Goal: Task Accomplishment & Management: Use online tool/utility

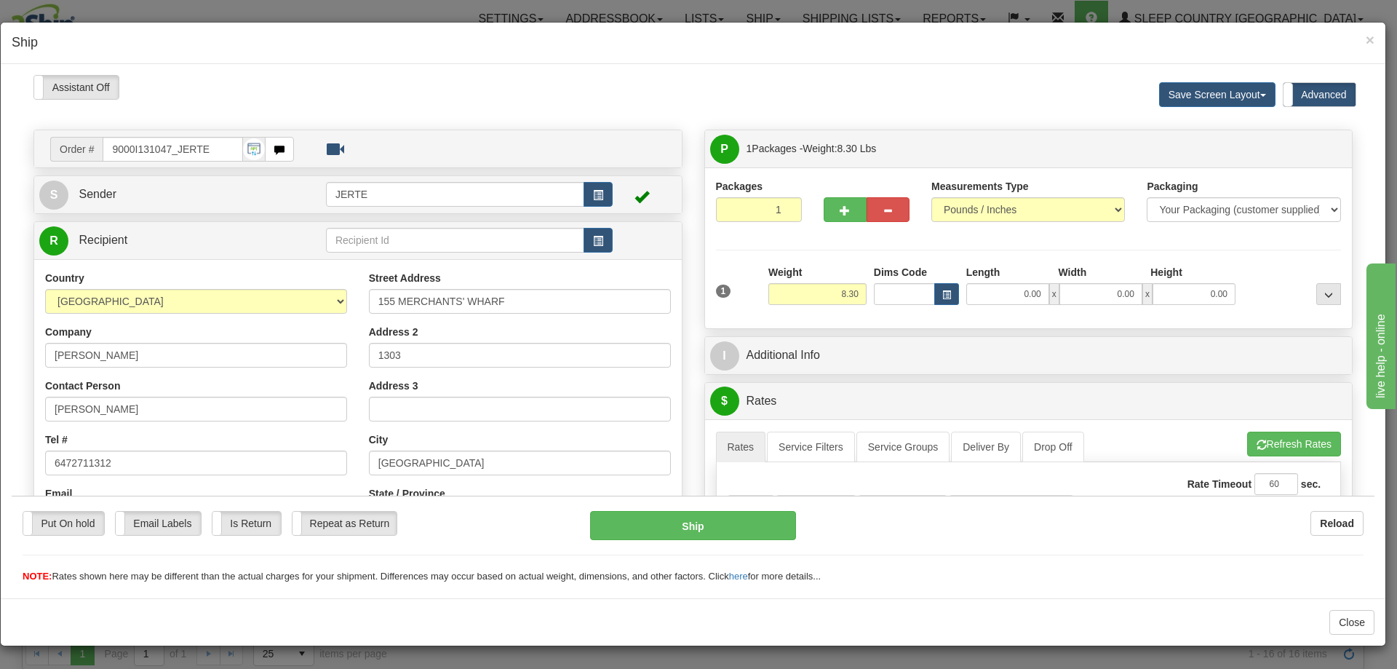
scroll to position [242, 0]
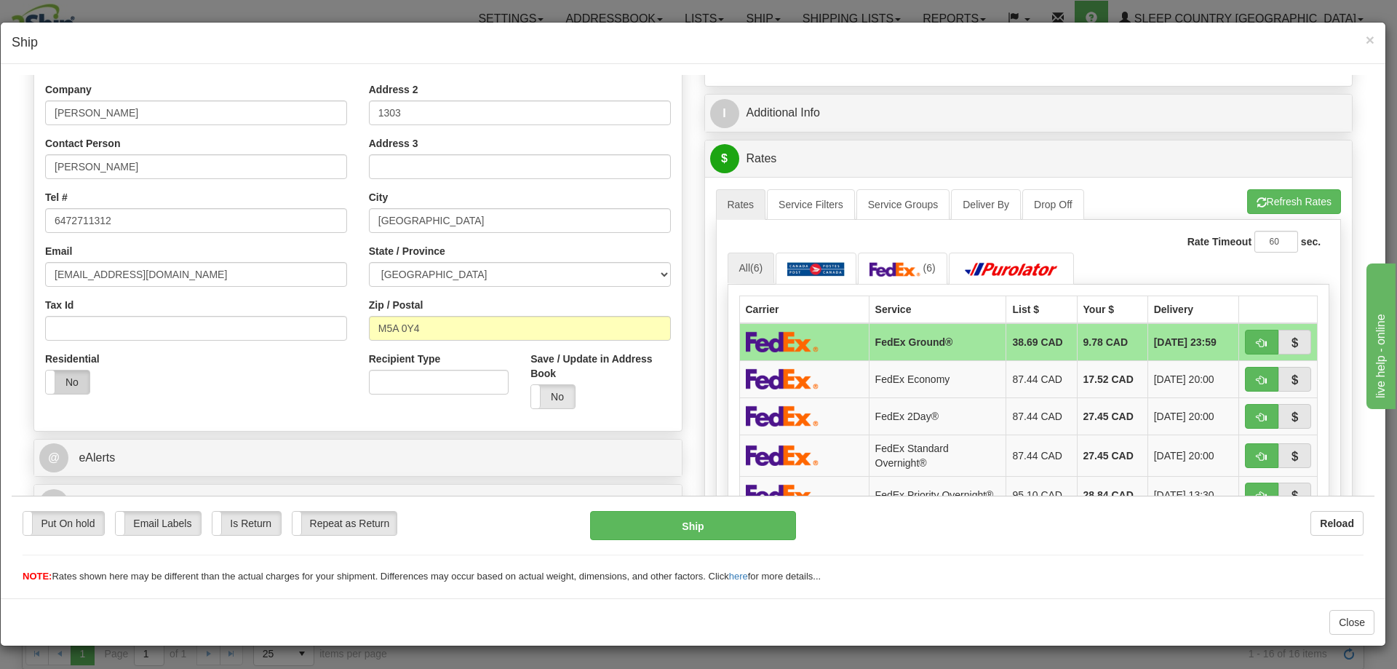
click at [81, 377] on label "No" at bounding box center [68, 381] width 44 height 23
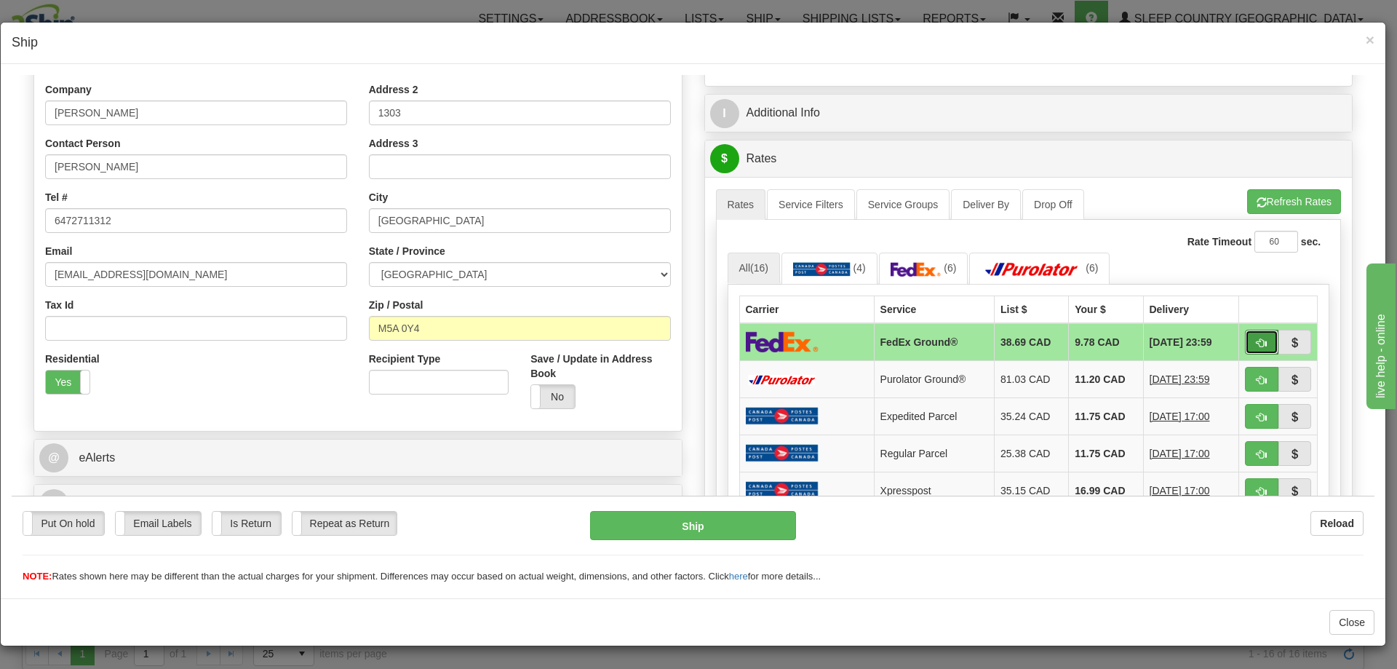
click at [1257, 338] on button "button" at bounding box center [1261, 341] width 33 height 25
type input "92"
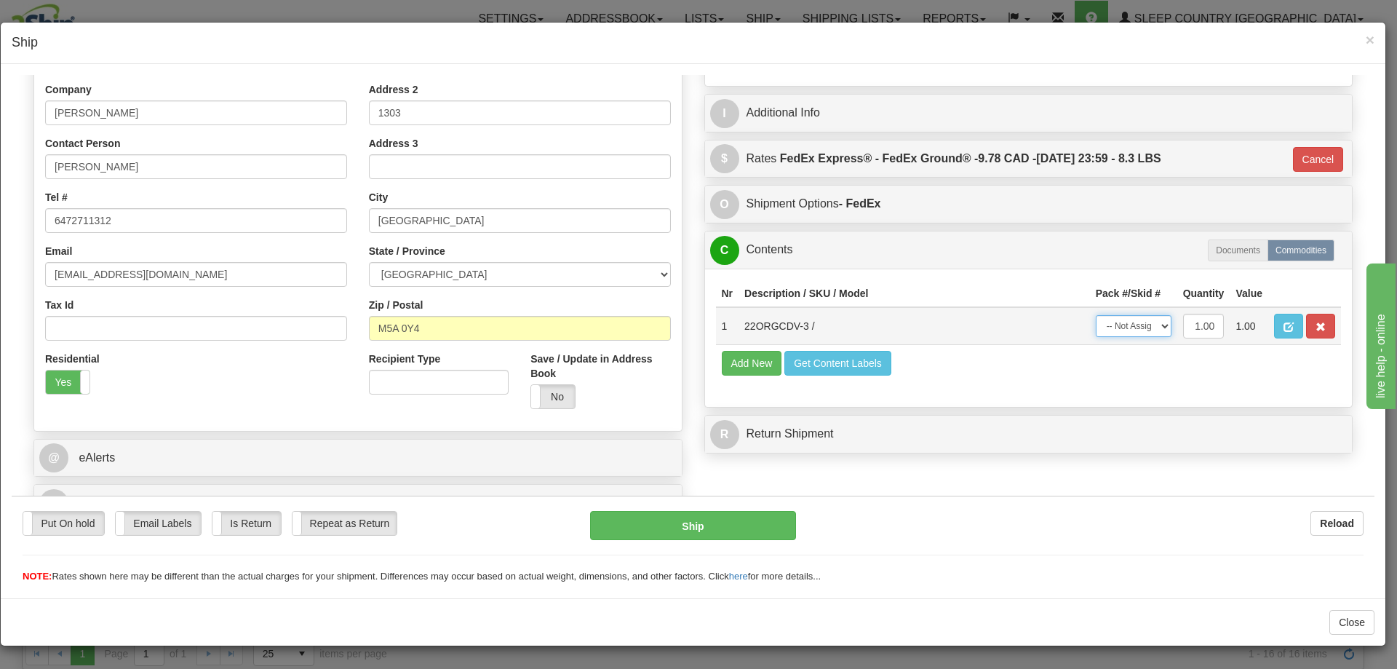
drag, startPoint x: 1111, startPoint y: 325, endPoint x: 1118, endPoint y: 334, distance: 10.9
click at [1111, 325] on select "-- Not Assigned -- Package 1" at bounding box center [1134, 325] width 76 height 22
select select "0"
click at [1096, 314] on select "-- Not Assigned -- Package 1" at bounding box center [1134, 325] width 76 height 22
click at [705, 512] on button "Ship" at bounding box center [692, 524] width 205 height 29
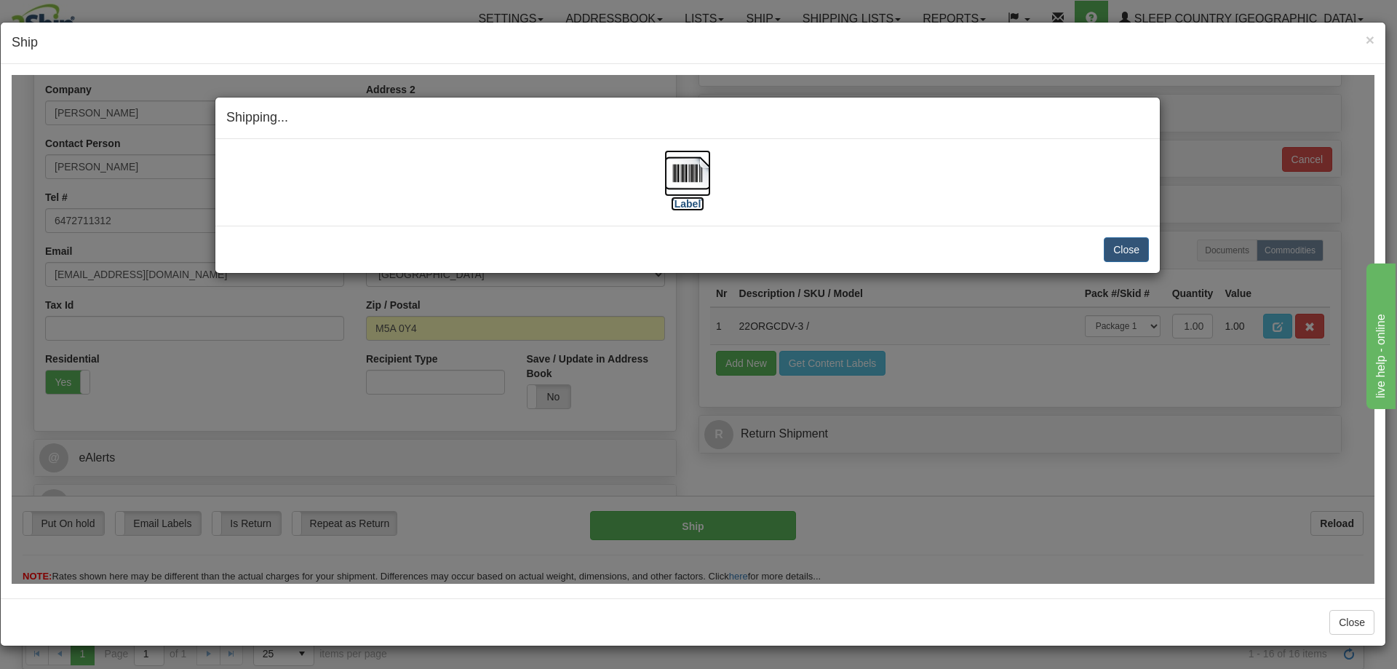
click at [688, 165] on img at bounding box center [687, 172] width 47 height 47
click at [1123, 250] on button "Close" at bounding box center [1126, 248] width 45 height 25
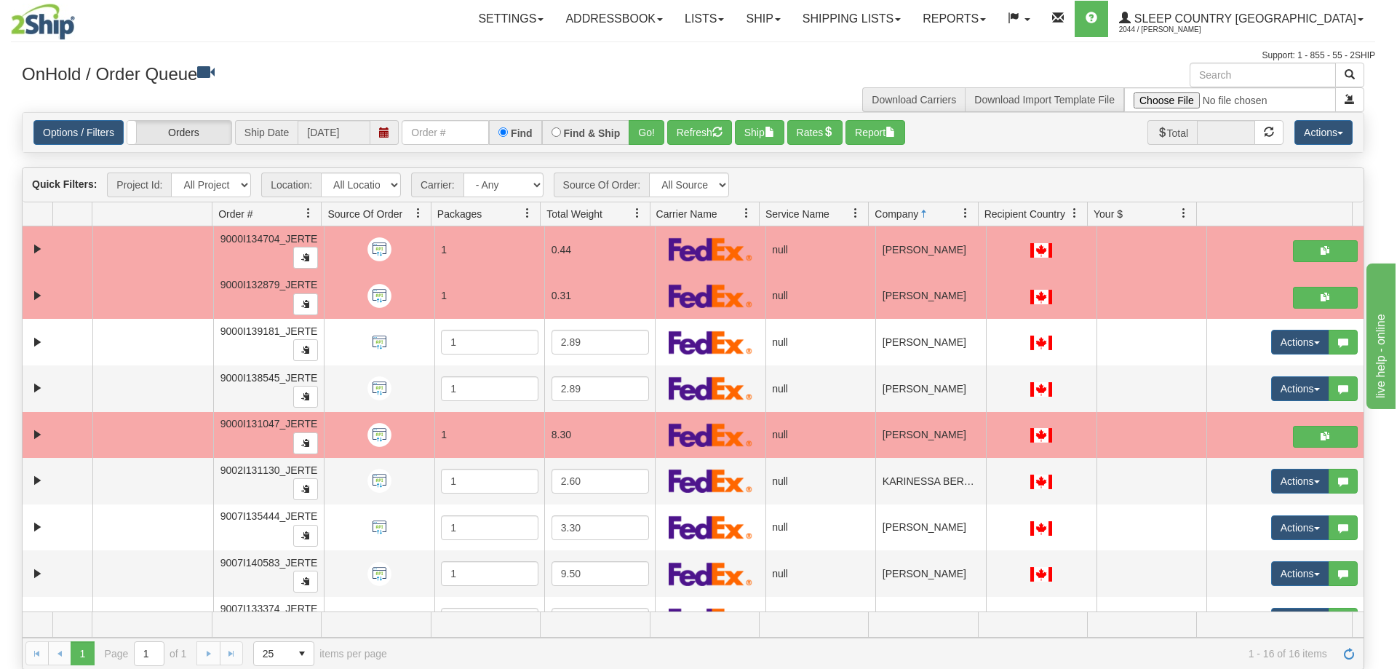
scroll to position [0, 0]
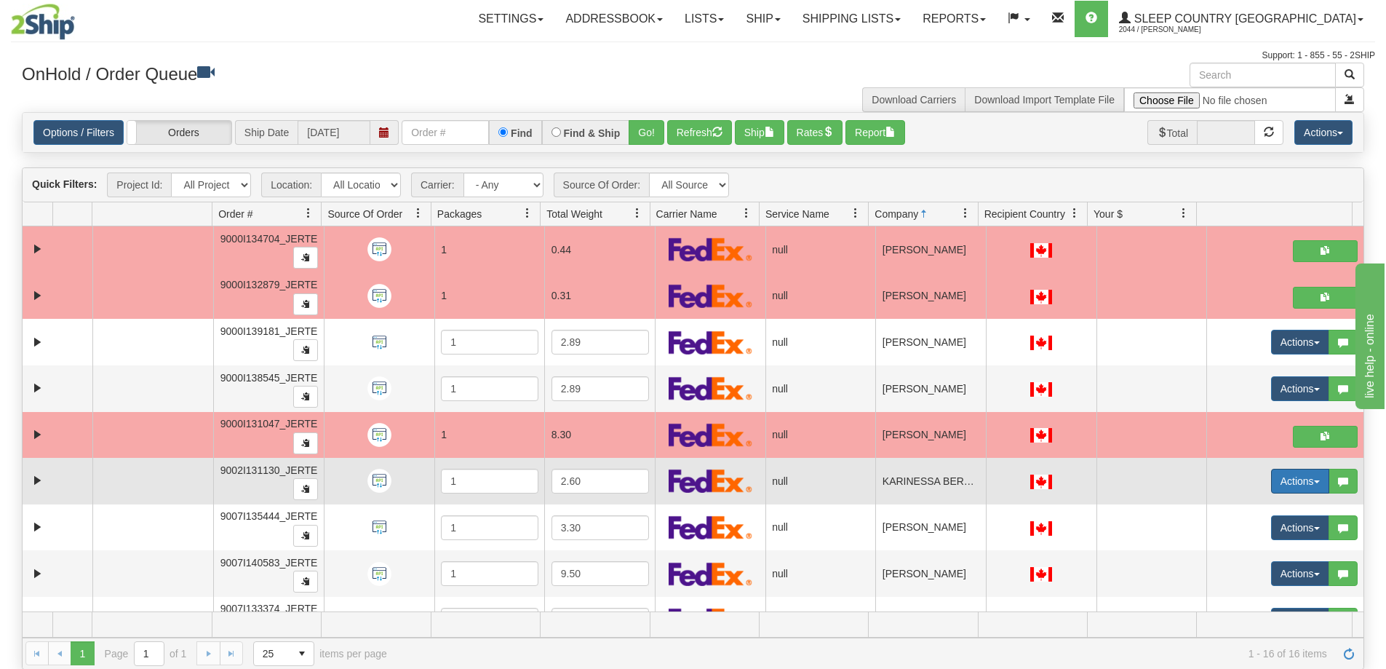
click at [1297, 481] on button "Actions" at bounding box center [1300, 481] width 58 height 25
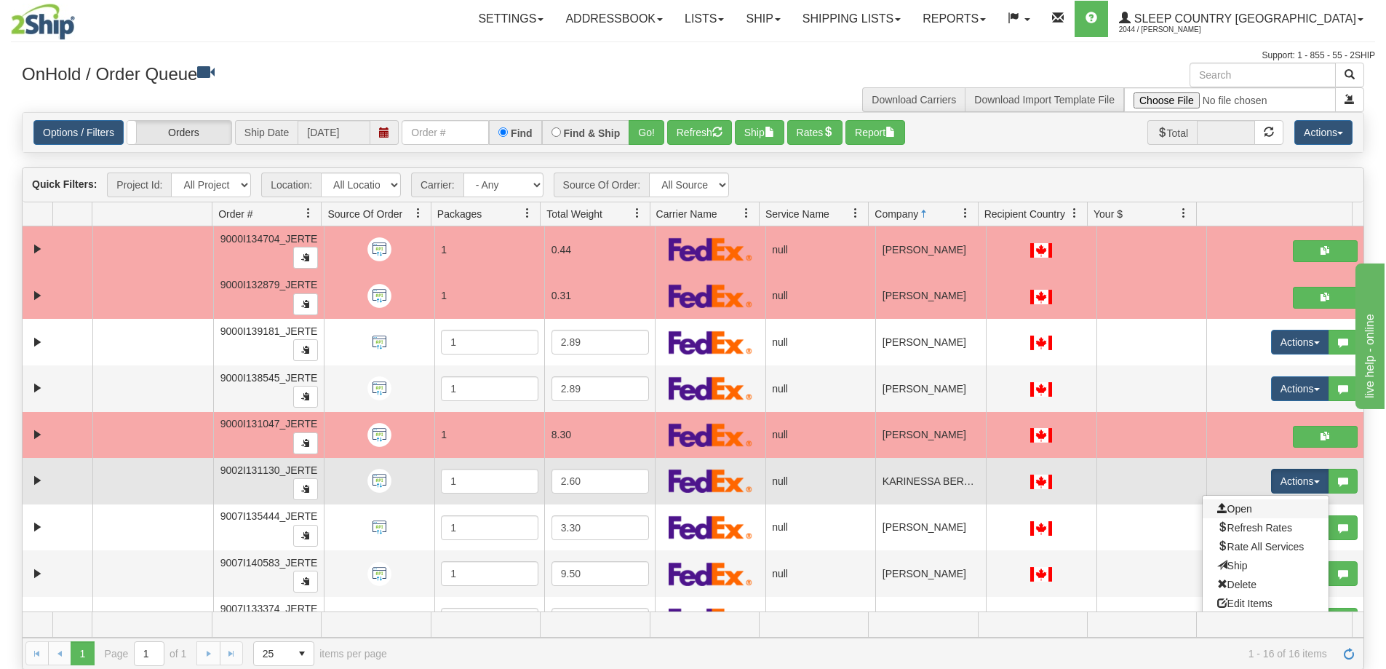
click at [1261, 504] on link "Open" at bounding box center [1266, 508] width 126 height 19
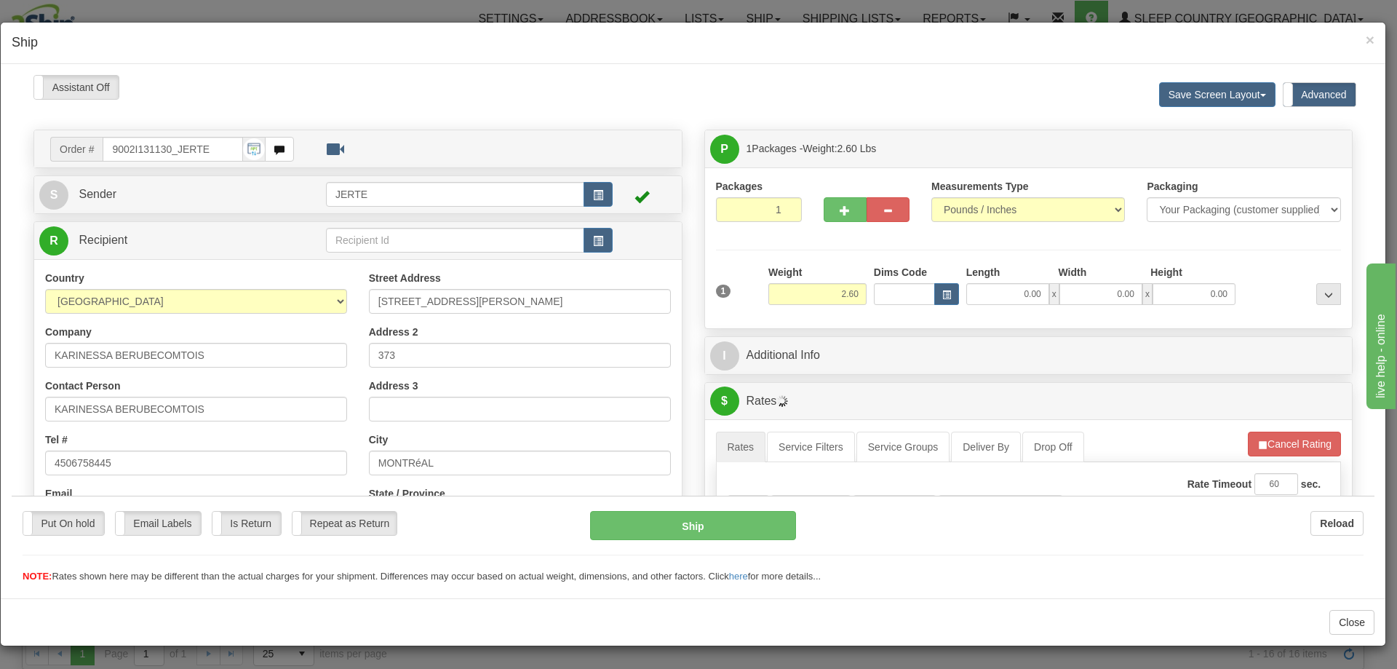
scroll to position [364, 0]
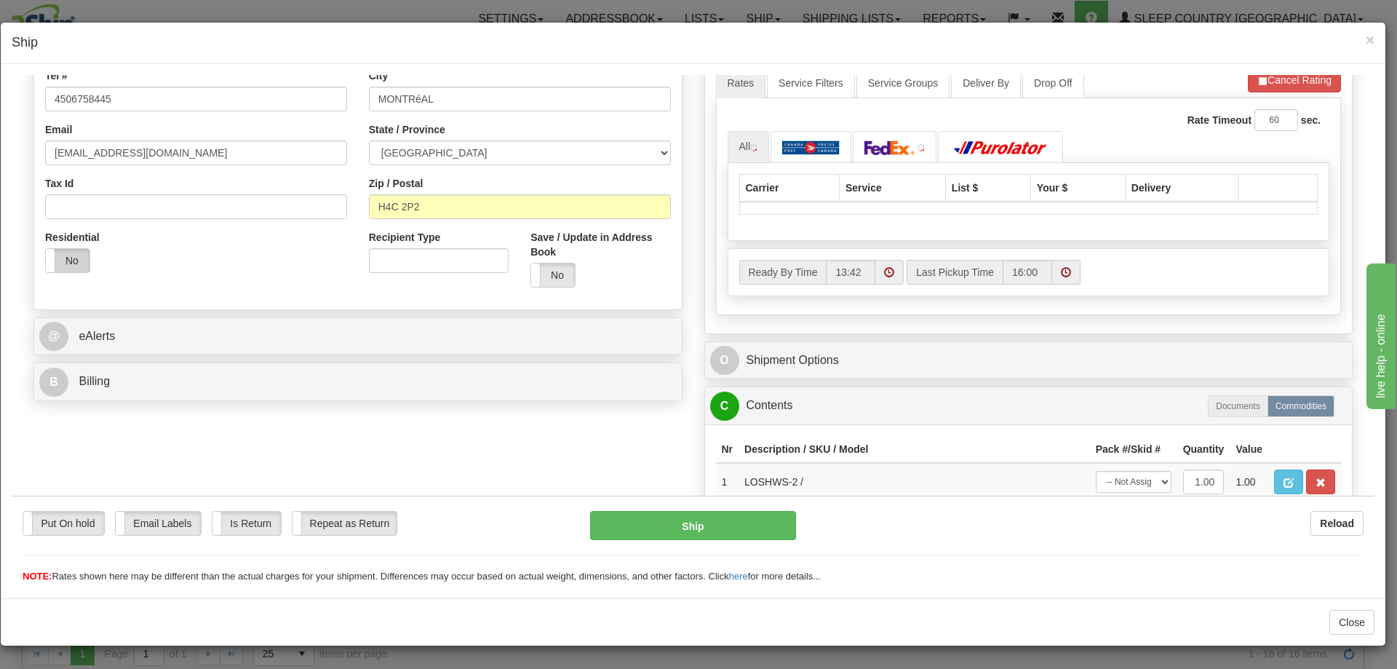
click at [78, 261] on label "No" at bounding box center [68, 259] width 44 height 23
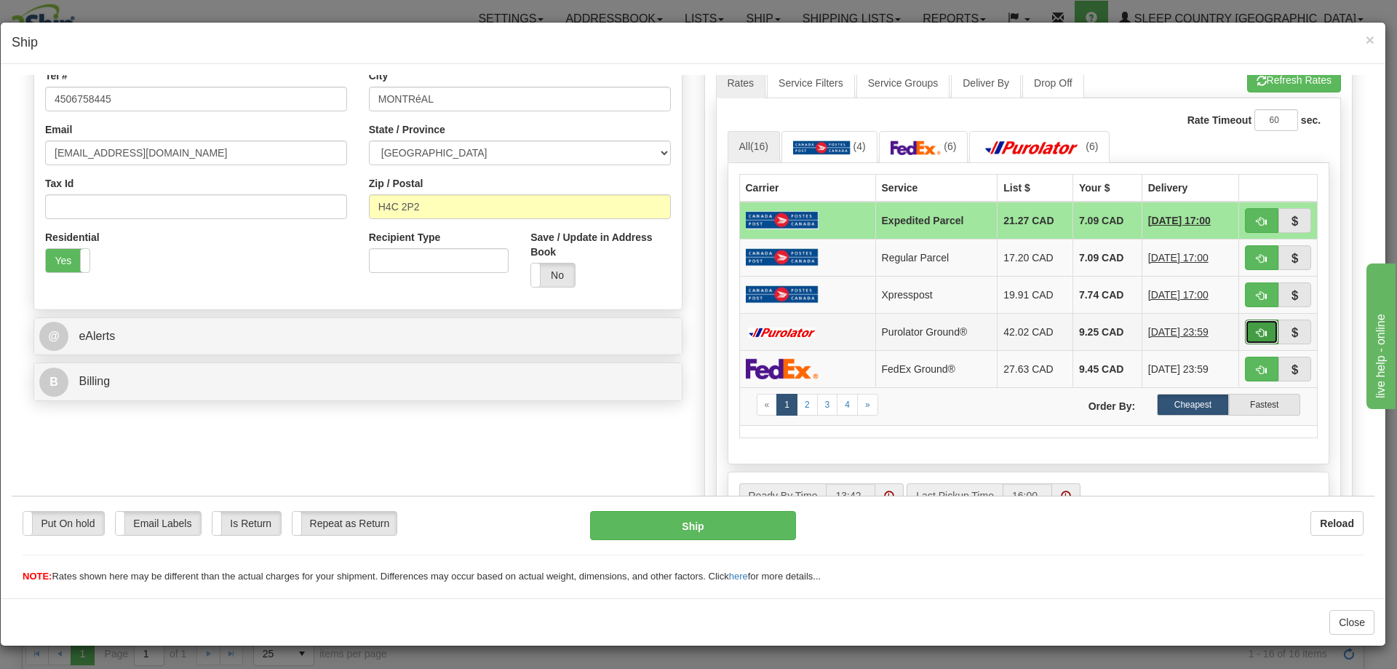
click at [1257, 334] on span "button" at bounding box center [1262, 331] width 10 height 9
type input "260"
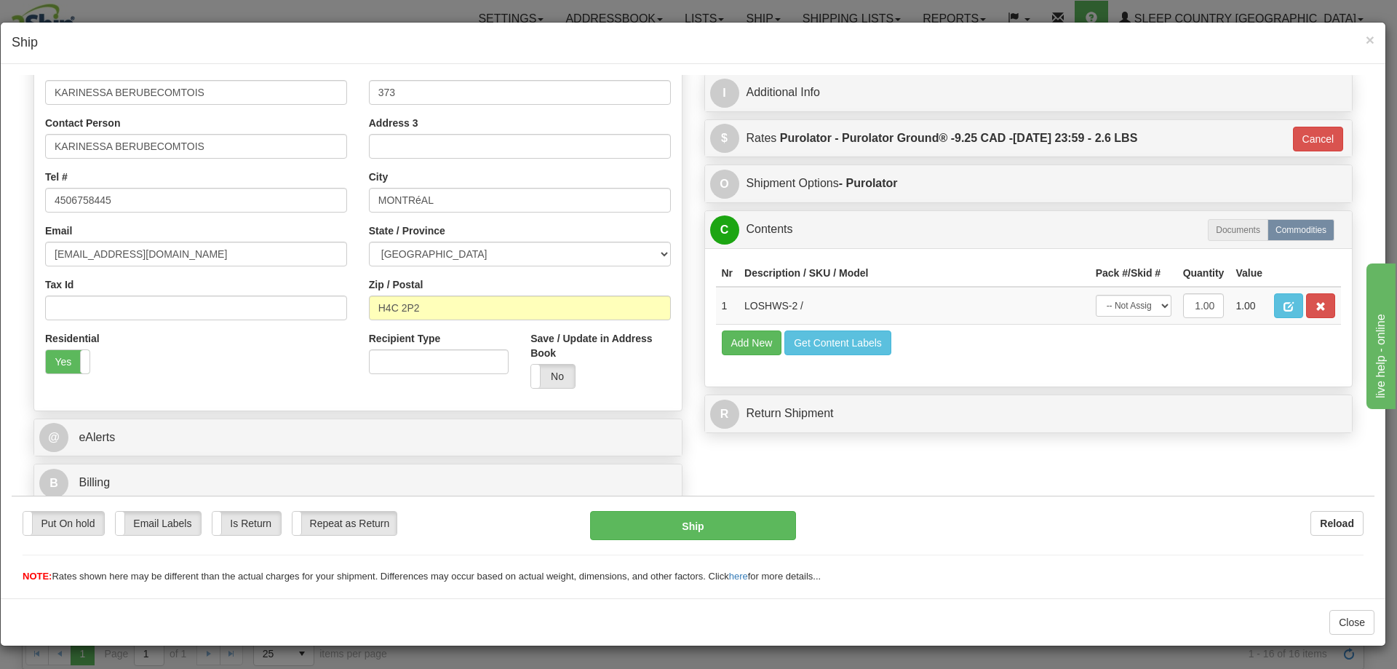
scroll to position [263, 0]
click at [1107, 300] on select "-- Not Assigned -- Package 1" at bounding box center [1134, 305] width 76 height 22
click at [1096, 294] on select "-- Not Assigned -- Package 1" at bounding box center [1134, 305] width 76 height 22
click at [1126, 299] on select "-- Not Assigned -- Package 1" at bounding box center [1134, 305] width 76 height 22
select select "0"
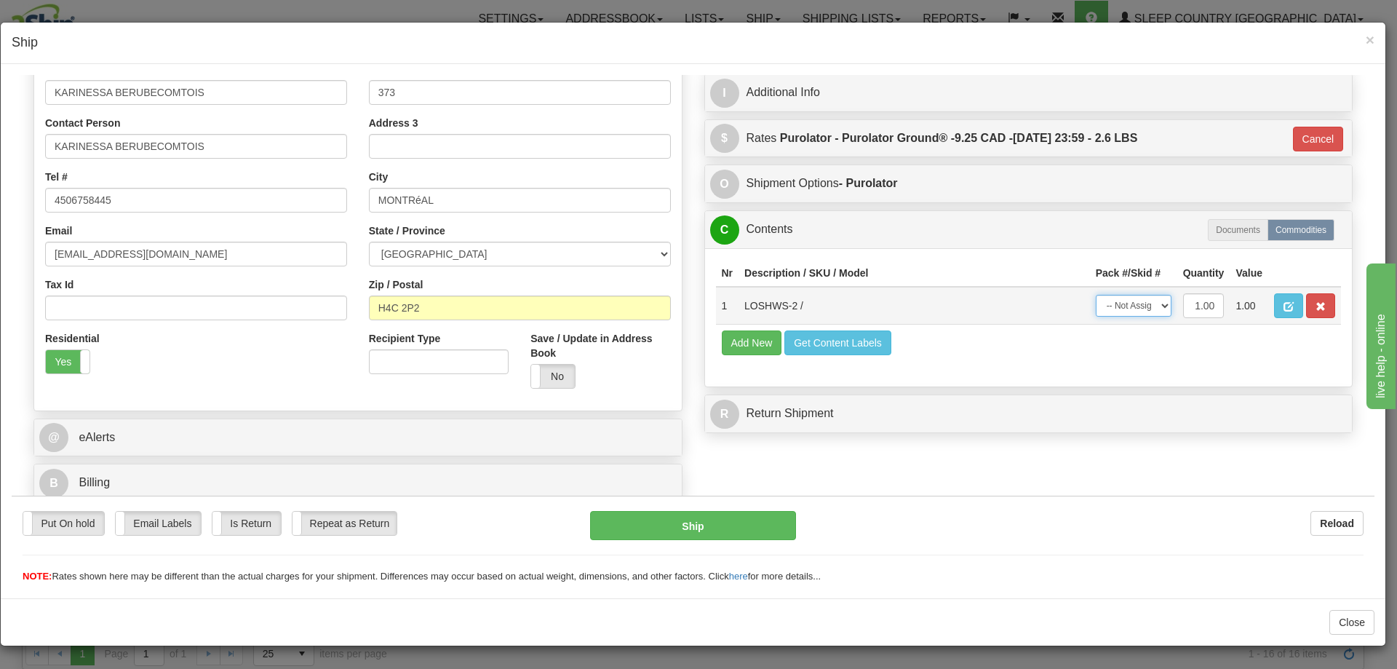
click at [1096, 294] on select "-- Not Assigned -- Package 1" at bounding box center [1134, 305] width 76 height 22
click at [649, 519] on button "Ship" at bounding box center [692, 524] width 205 height 29
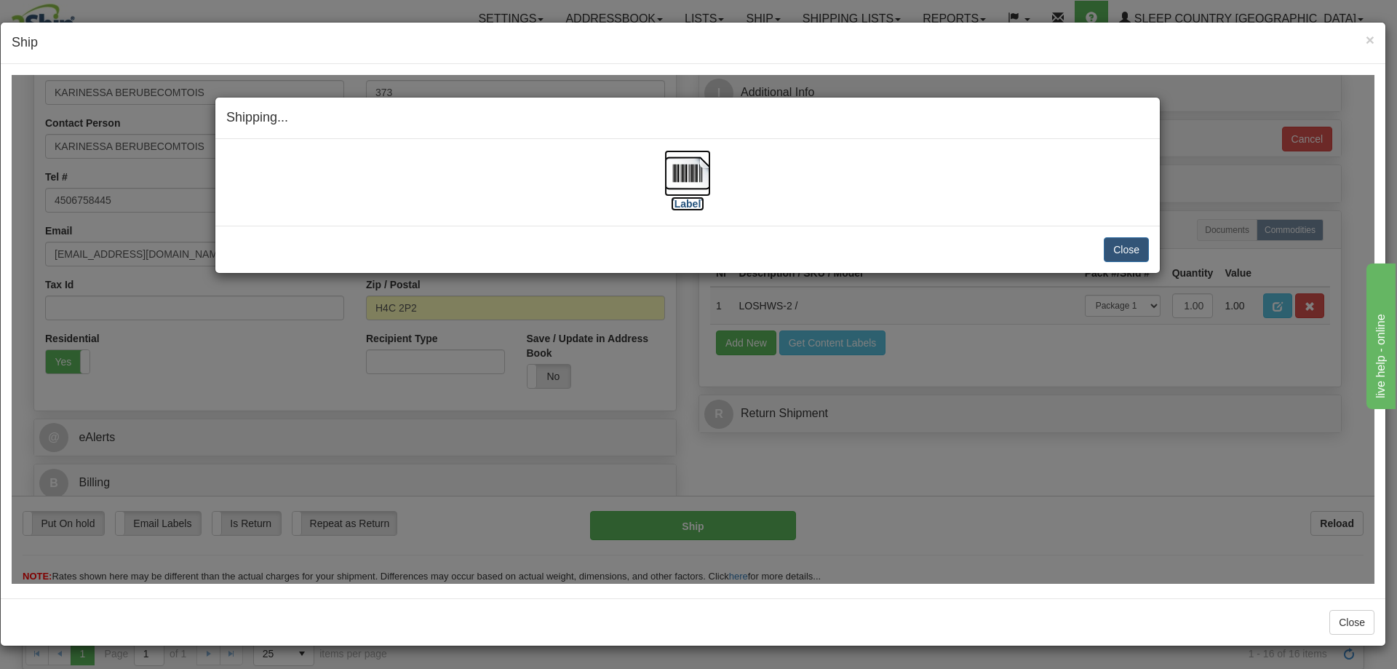
click at [688, 193] on img at bounding box center [687, 172] width 47 height 47
click at [1117, 242] on button "Close" at bounding box center [1126, 248] width 45 height 25
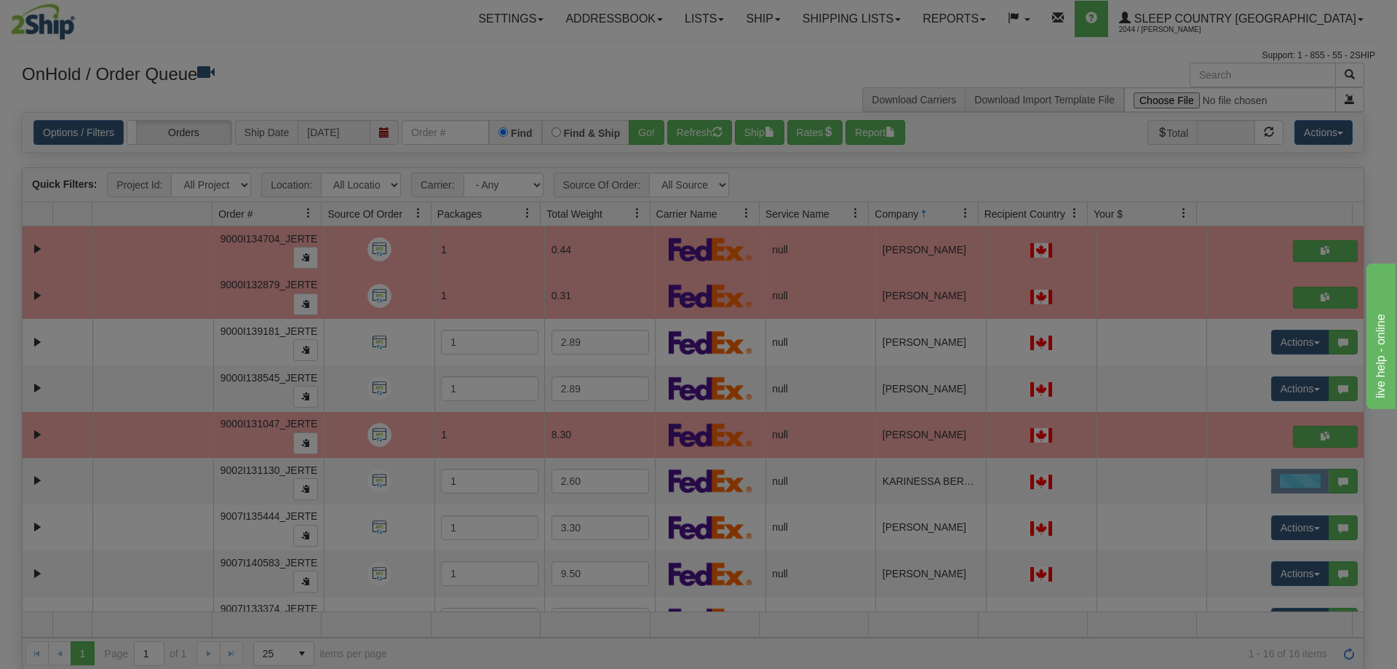
scroll to position [0, 0]
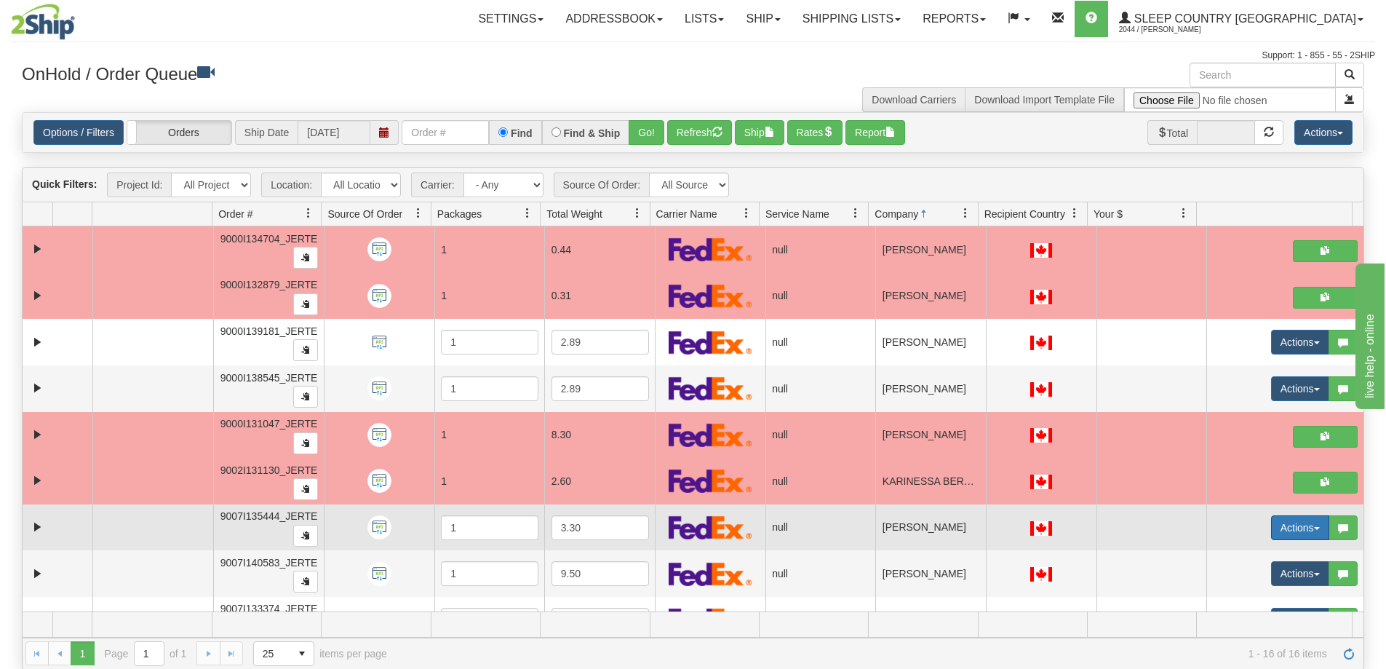
click at [1282, 526] on button "Actions" at bounding box center [1300, 527] width 58 height 25
click at [1282, 554] on link "Open" at bounding box center [1266, 555] width 126 height 19
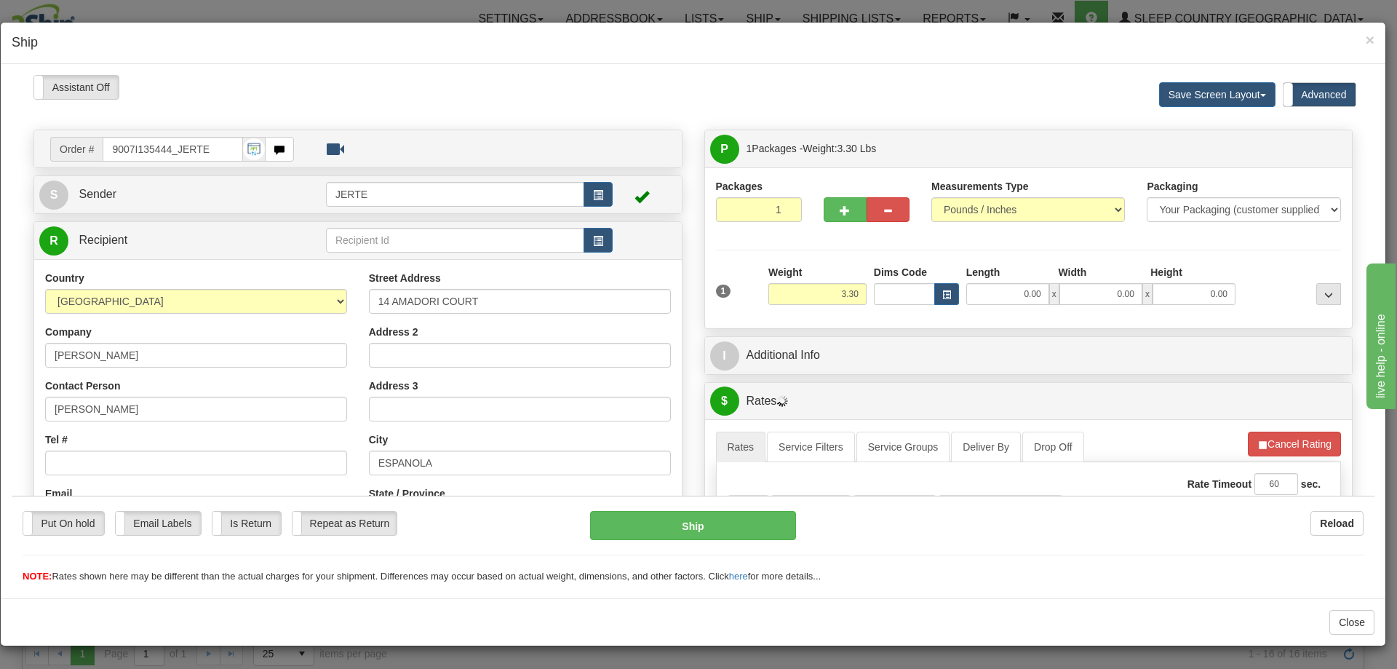
scroll to position [242, 0]
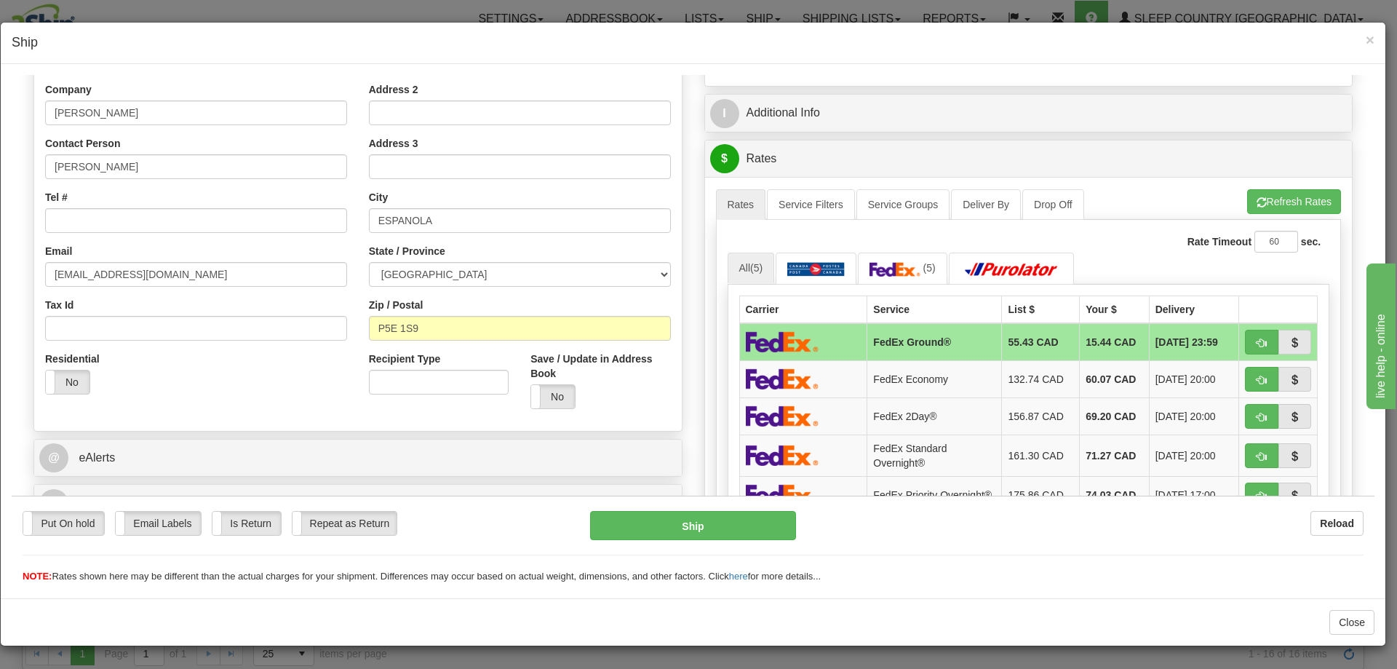
click at [1364, 39] on h4 "Ship" at bounding box center [693, 42] width 1363 height 19
click at [1368, 39] on span "×" at bounding box center [1370, 39] width 9 height 17
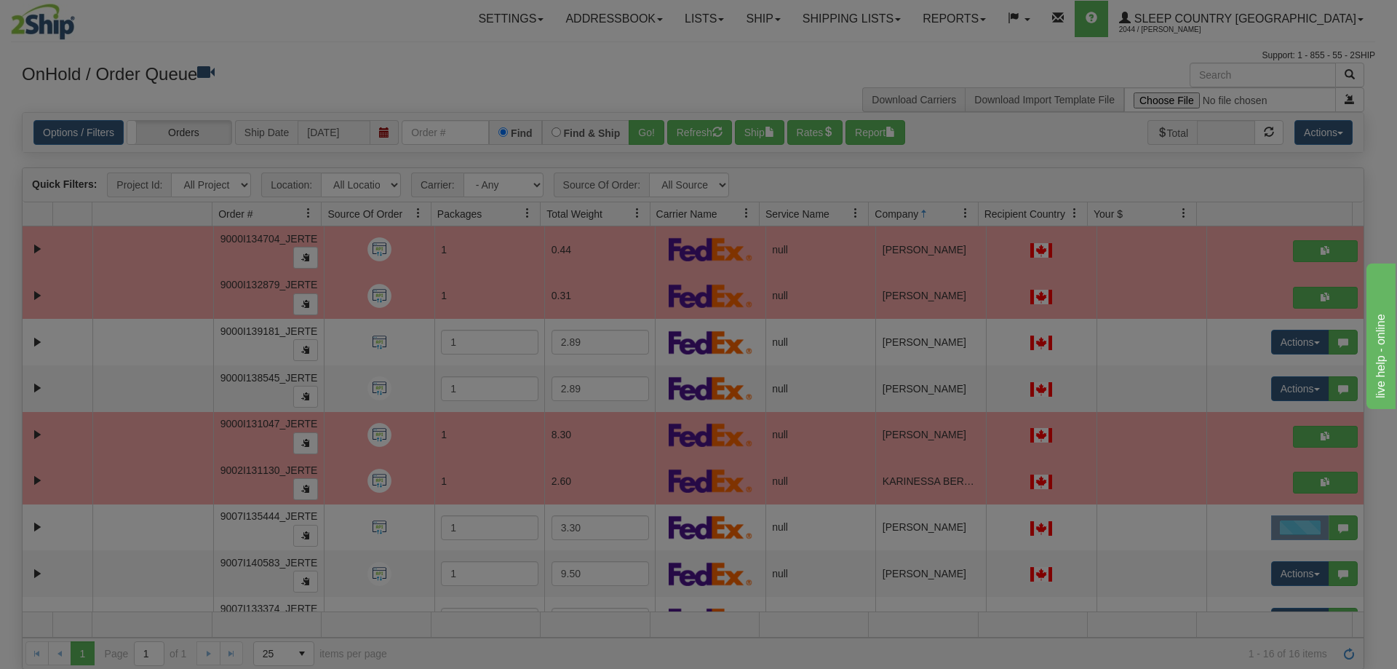
scroll to position [0, 0]
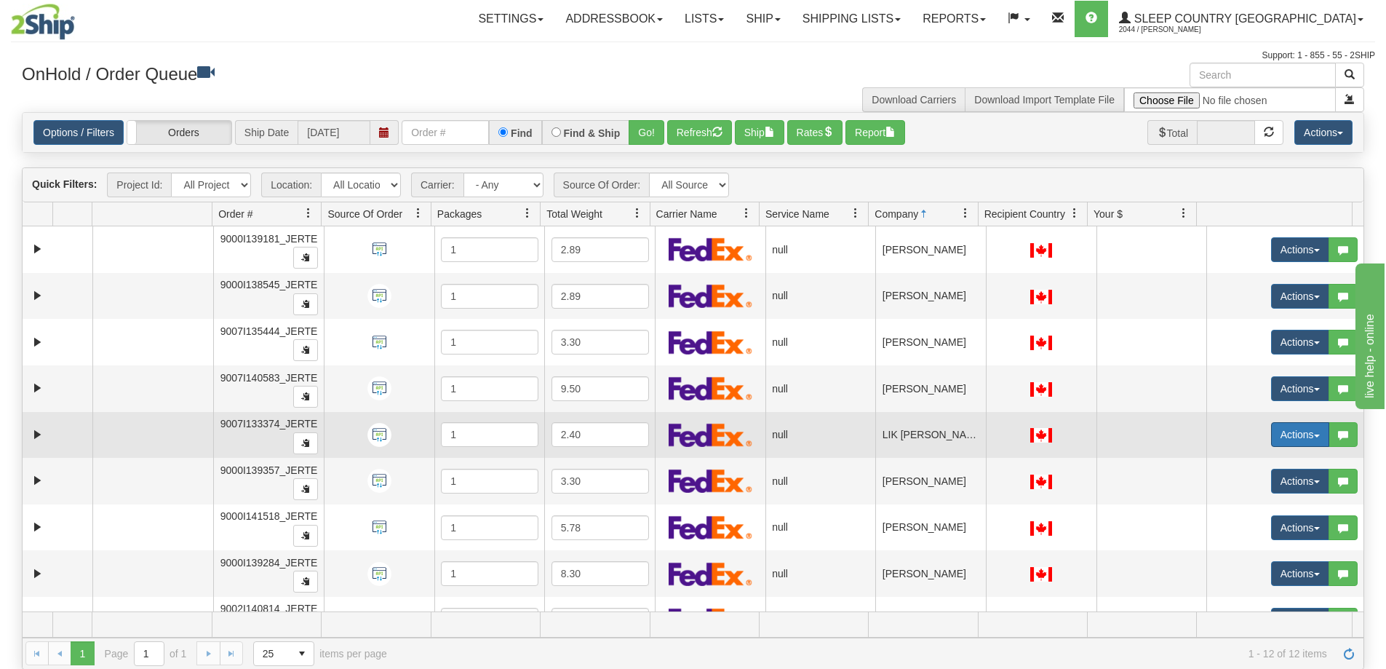
click at [1283, 427] on button "Actions" at bounding box center [1300, 434] width 58 height 25
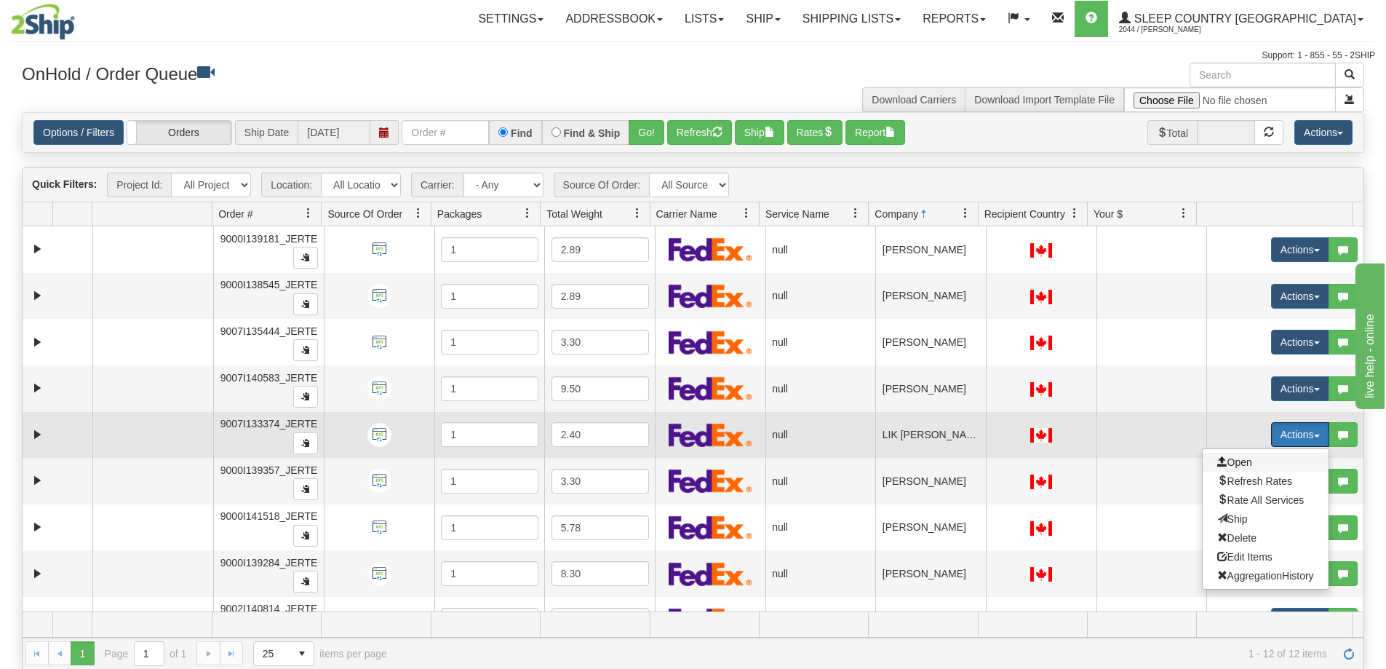
click at [1239, 464] on span "Open" at bounding box center [1234, 462] width 35 height 12
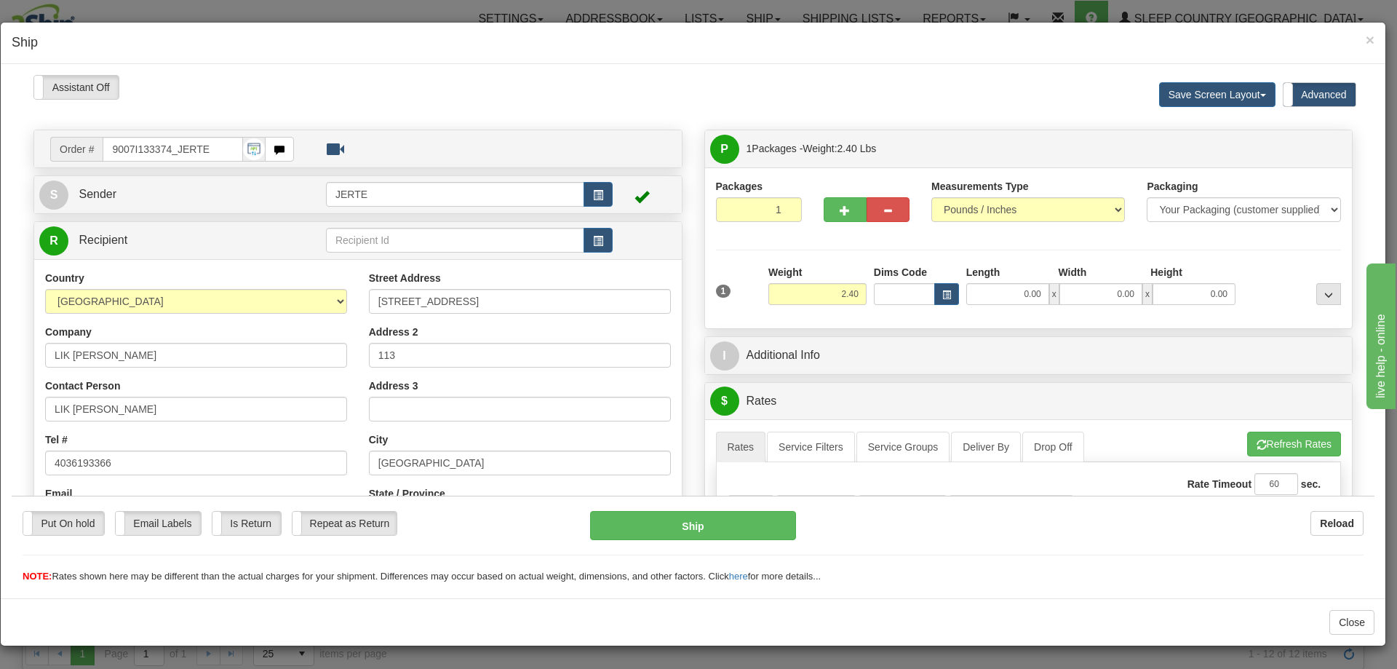
scroll to position [242, 0]
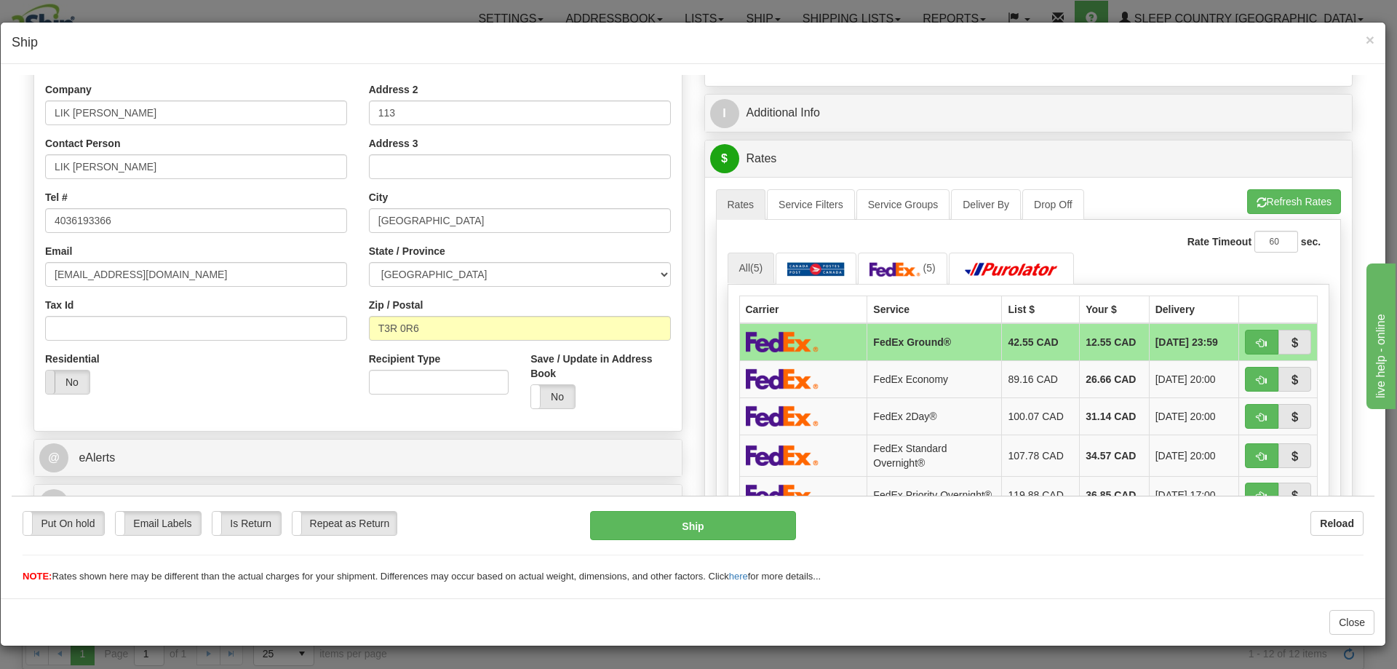
click at [60, 377] on label "No" at bounding box center [68, 381] width 44 height 23
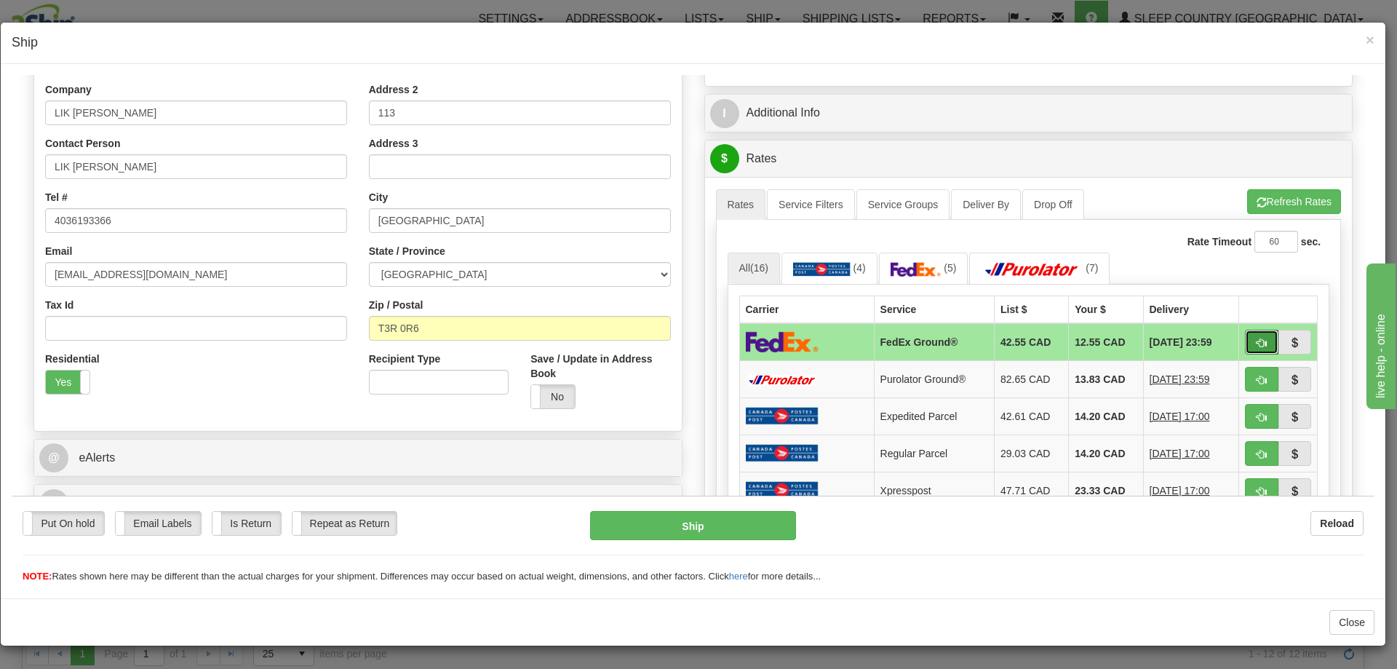
click at [1257, 345] on span "button" at bounding box center [1262, 342] width 10 height 9
type input "92"
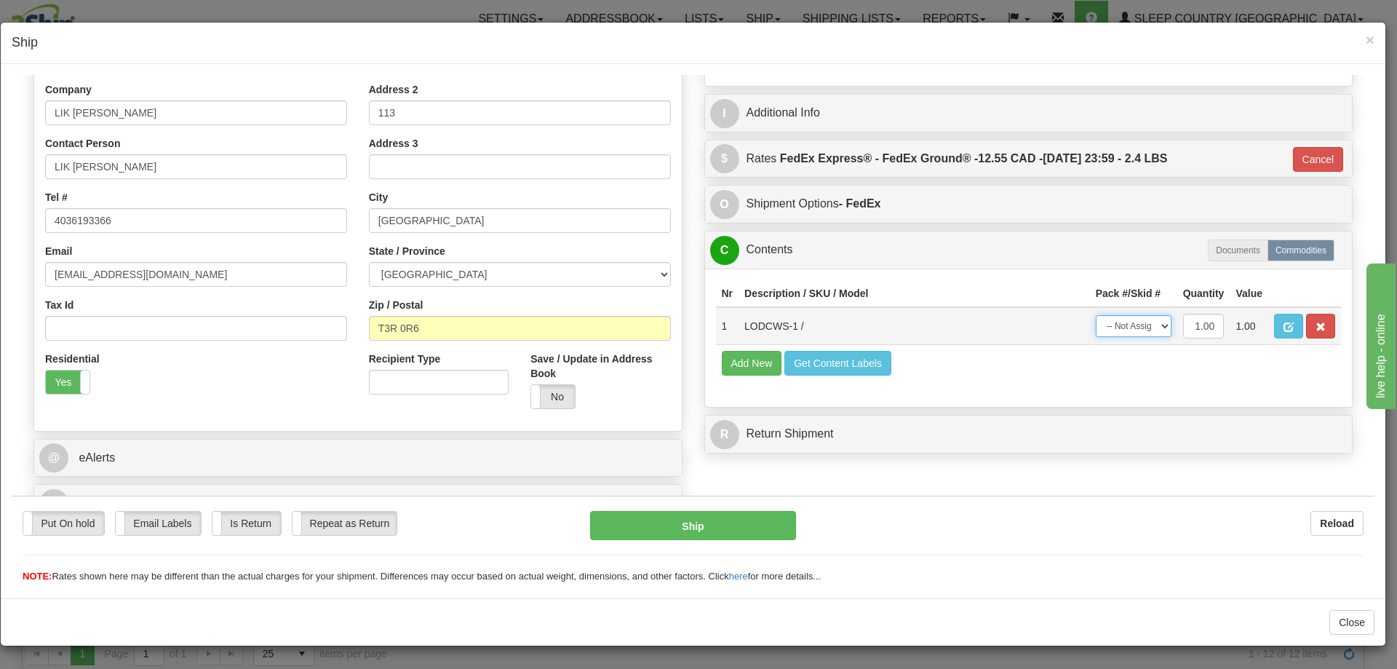
click at [1126, 325] on select "-- Not Assigned -- Package 1" at bounding box center [1134, 325] width 76 height 22
select select "0"
click at [1096, 314] on select "-- Not Assigned -- Package 1" at bounding box center [1134, 325] width 76 height 22
click at [646, 526] on button "Ship" at bounding box center [692, 524] width 205 height 29
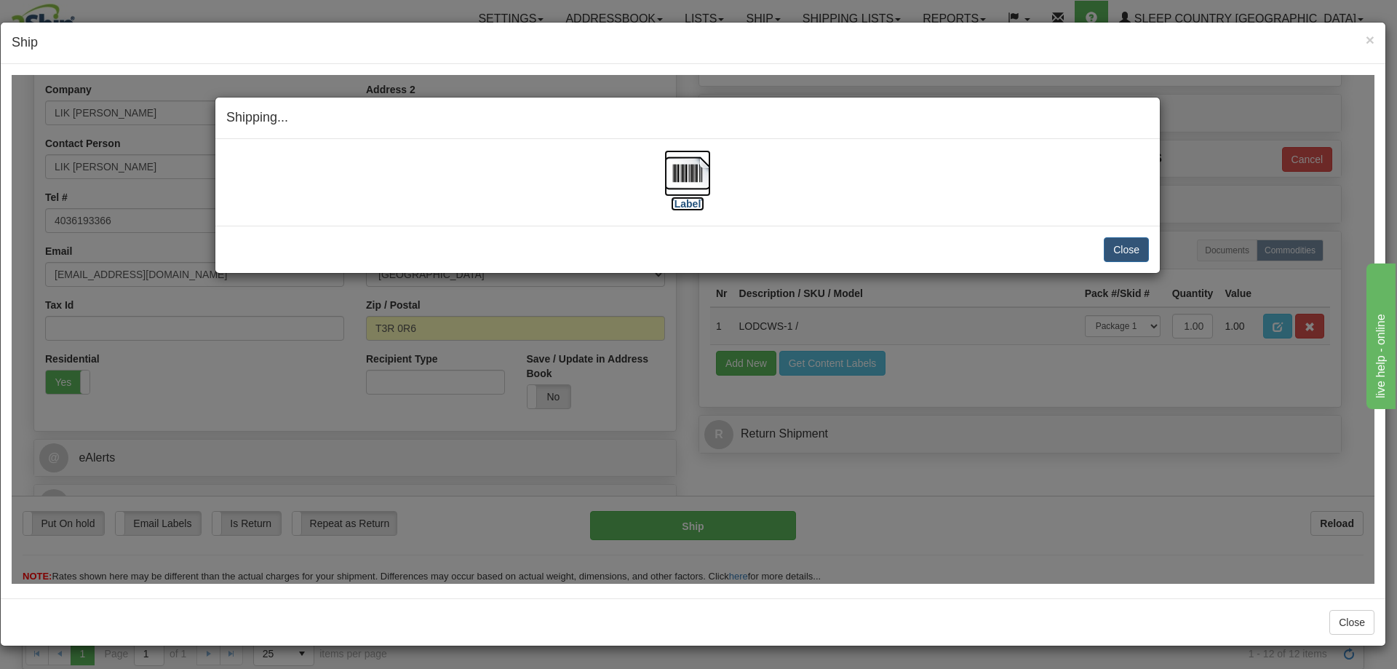
click at [710, 172] on img at bounding box center [687, 172] width 47 height 47
click at [1141, 247] on button "Close" at bounding box center [1126, 248] width 45 height 25
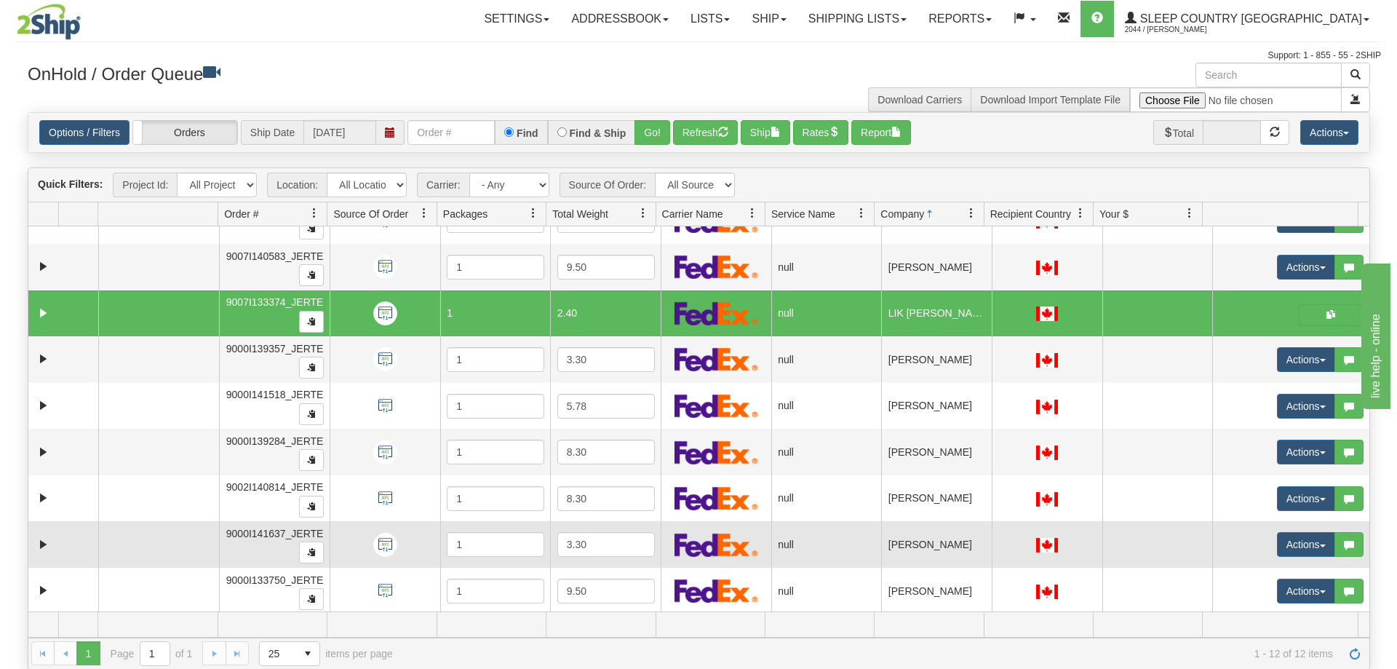
scroll to position [170, 0]
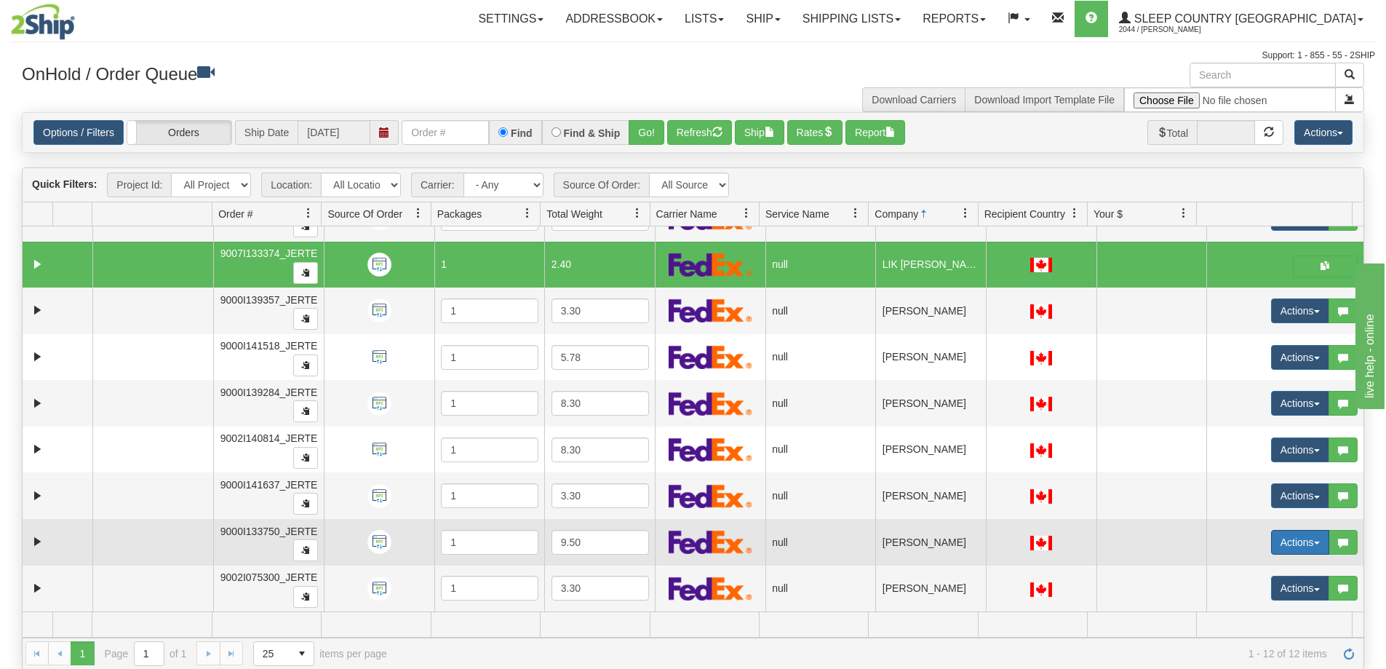
click at [1286, 543] on button "Actions" at bounding box center [1300, 542] width 58 height 25
click at [1284, 562] on link "Open" at bounding box center [1266, 569] width 126 height 19
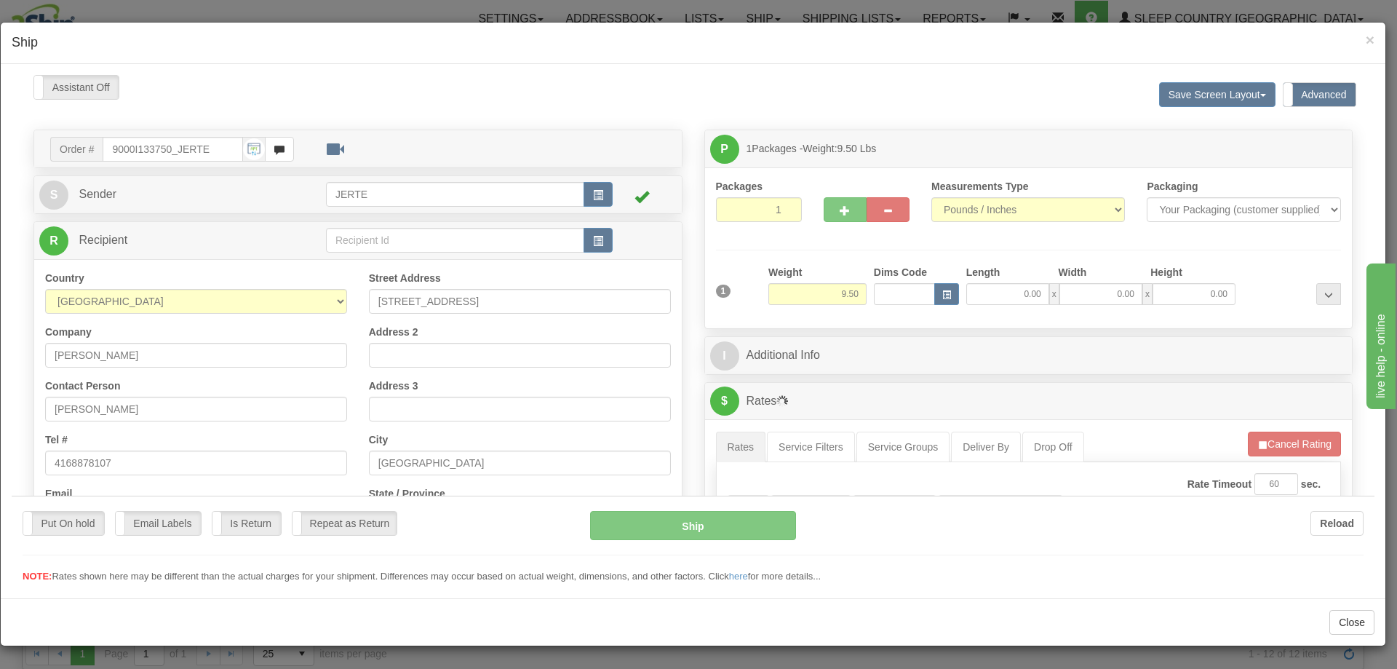
scroll to position [144, 0]
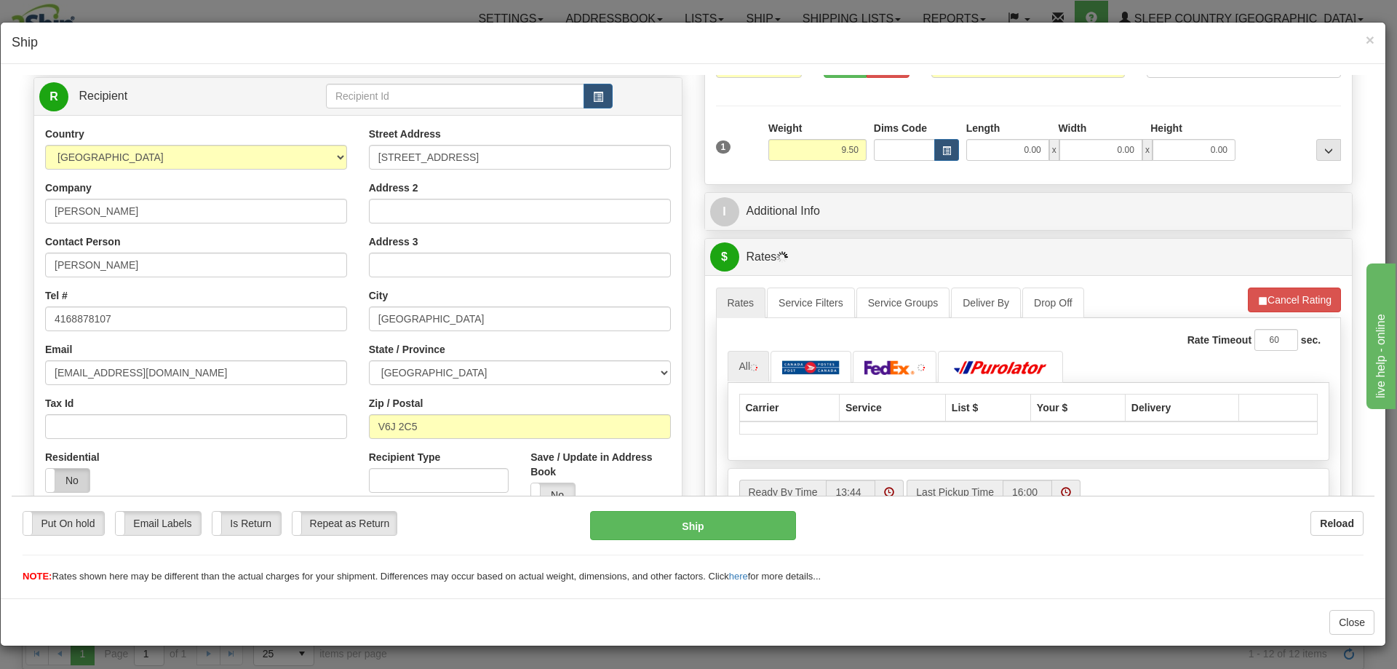
click at [83, 476] on label "No" at bounding box center [68, 479] width 44 height 23
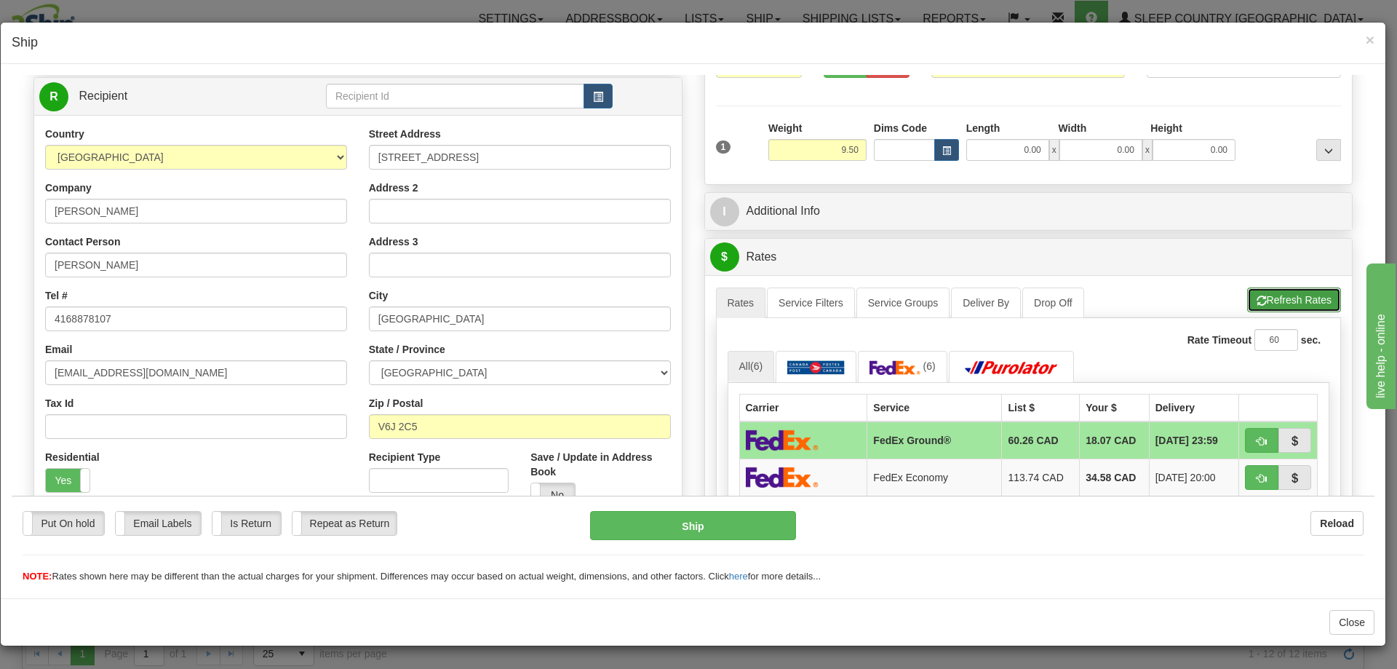
click at [1267, 295] on button "Refresh Rates" at bounding box center [1294, 299] width 94 height 25
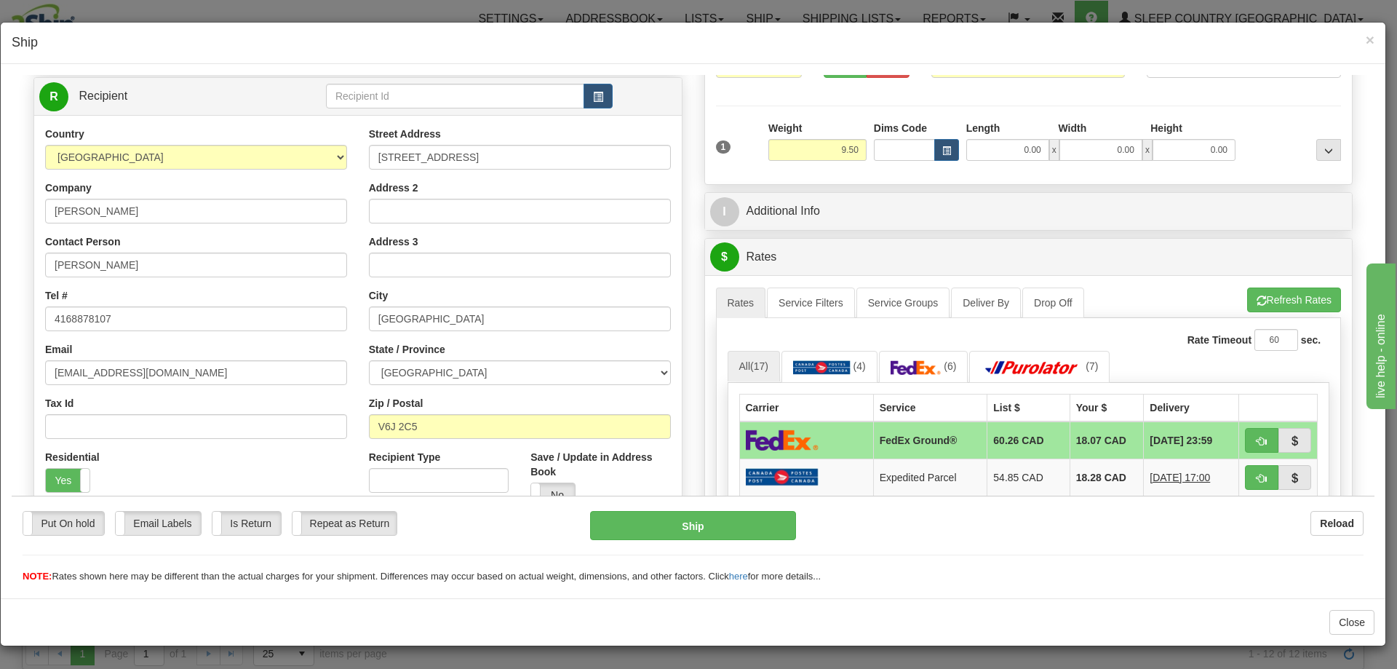
scroll to position [266, 0]
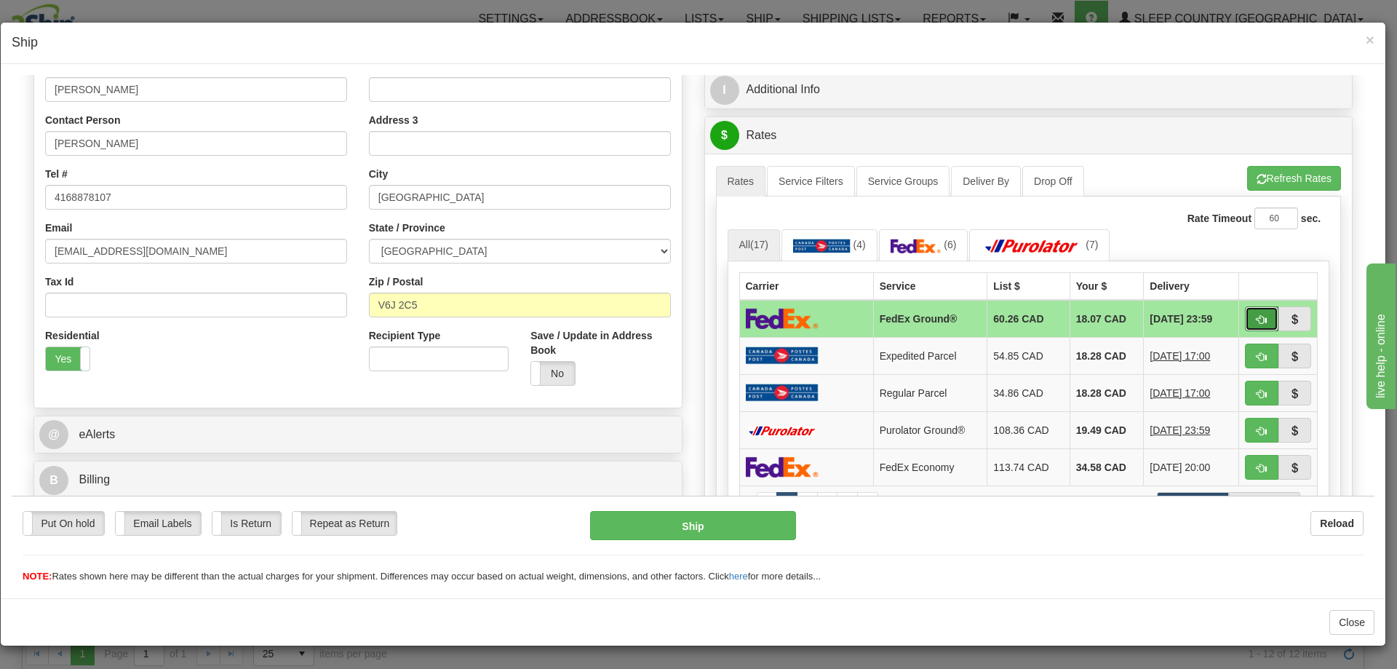
click at [1262, 318] on button "button" at bounding box center [1261, 318] width 33 height 25
type input "92"
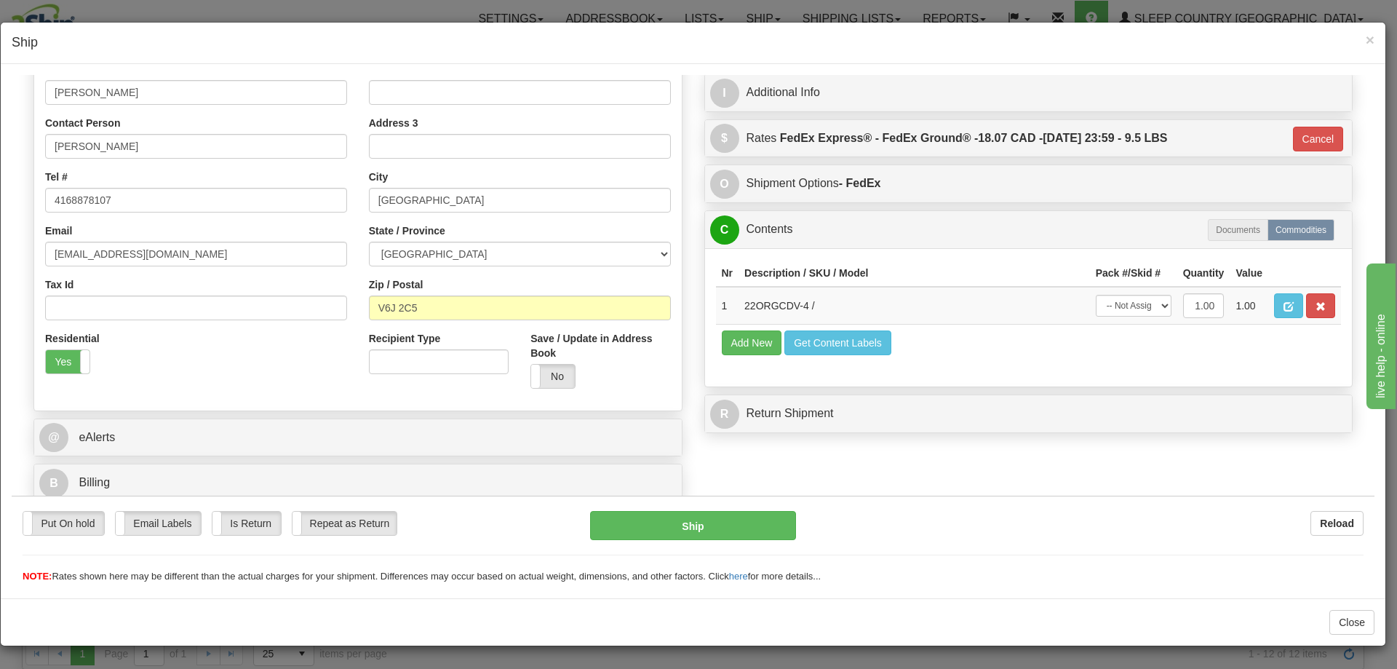
scroll to position [263, 0]
click at [1143, 290] on td "-- Not Assigned -- Package 1" at bounding box center [1133, 305] width 87 height 38
click at [1141, 304] on select "-- Not Assigned -- Package 1" at bounding box center [1134, 305] width 76 height 22
select select "0"
click at [1096, 294] on select "-- Not Assigned -- Package 1" at bounding box center [1134, 305] width 76 height 22
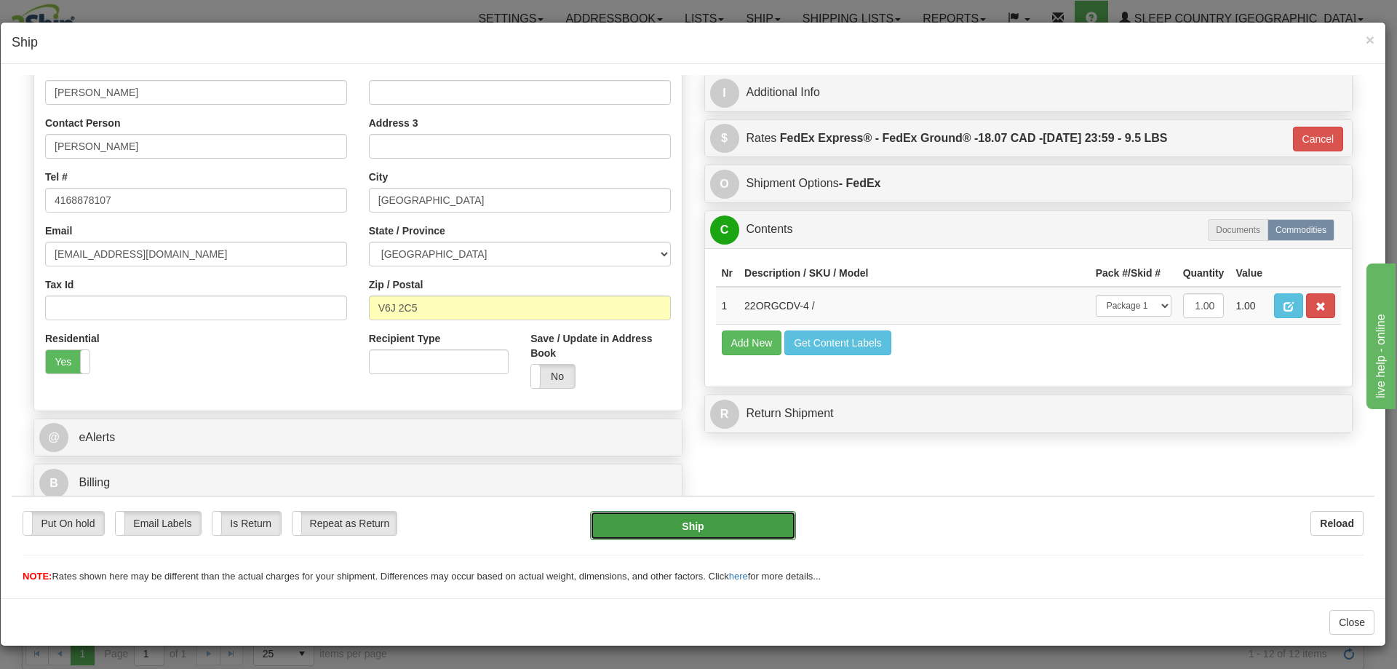
click at [699, 535] on button "Ship" at bounding box center [692, 524] width 205 height 29
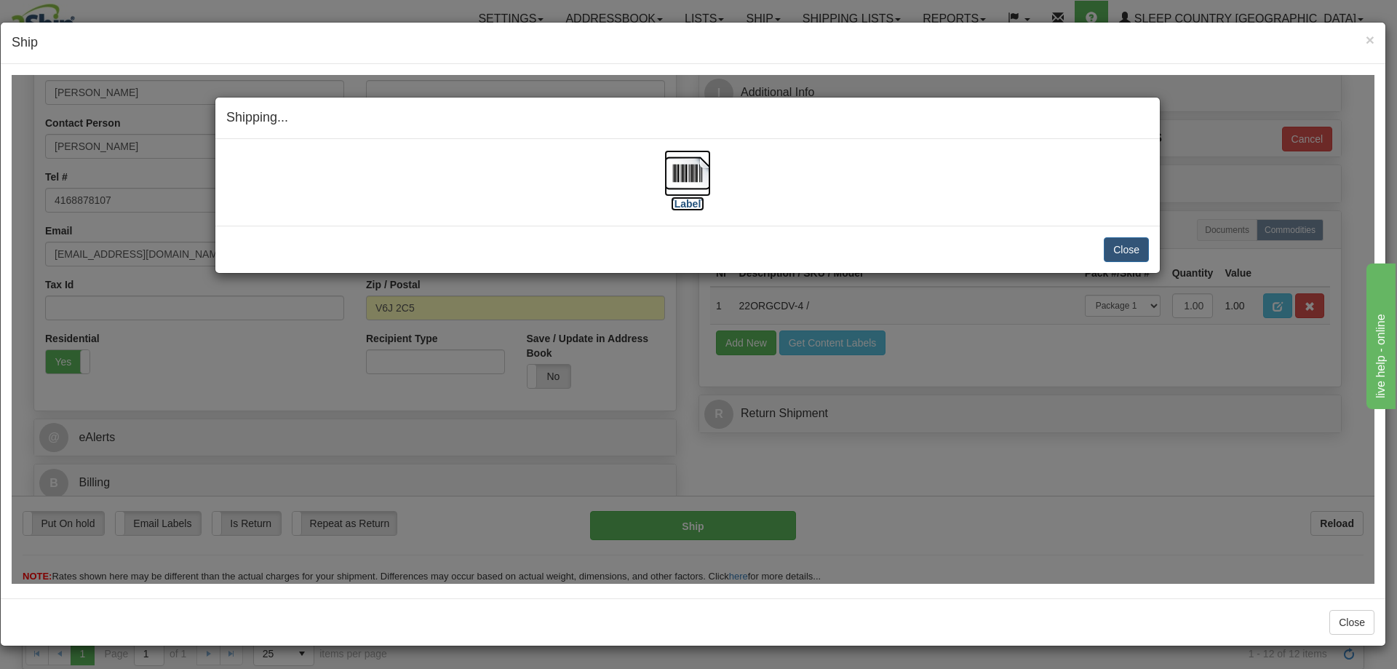
click at [697, 176] on img at bounding box center [687, 172] width 47 height 47
